Goal: Navigation & Orientation: Find specific page/section

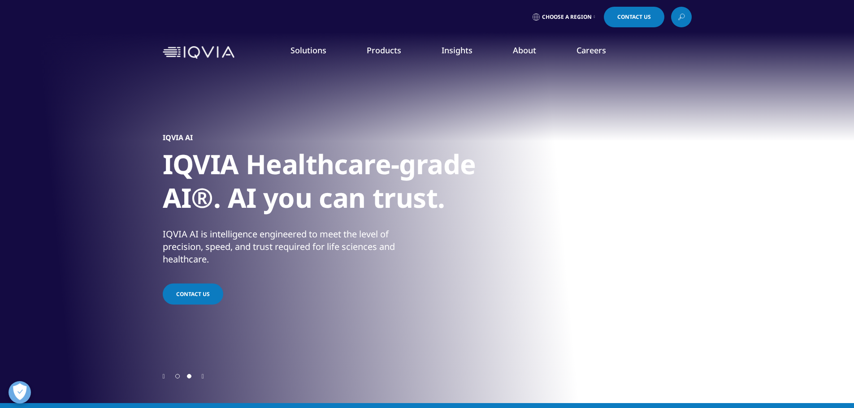
click at [255, 119] on link "Our Story" at bounding box center [344, 121] width 204 height 10
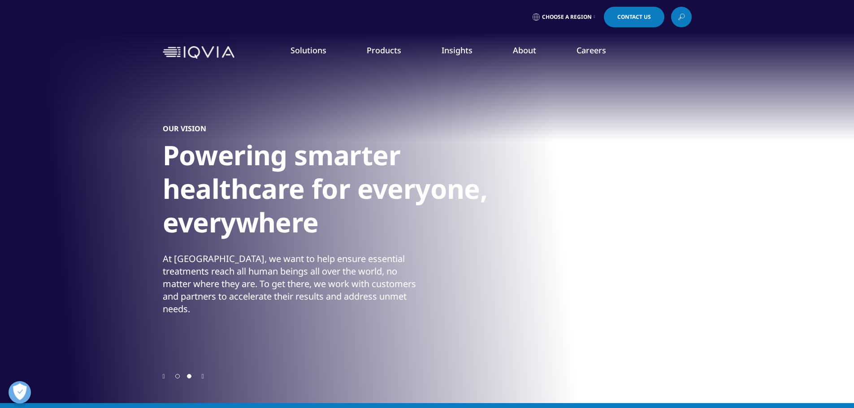
click at [590, 53] on link "Careers" at bounding box center [592, 50] width 30 height 11
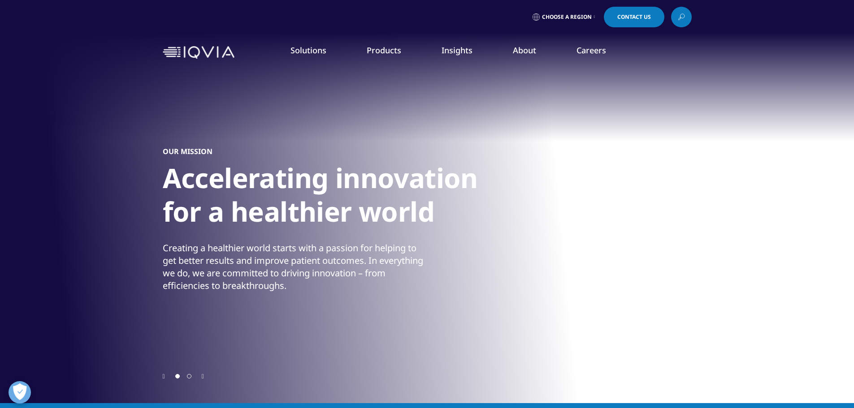
click at [590, 53] on link "Careers" at bounding box center [592, 50] width 30 height 11
click at [662, 303] on link "VIEW ROLES" at bounding box center [736, 305] width 168 height 8
